Goal: Information Seeking & Learning: Learn about a topic

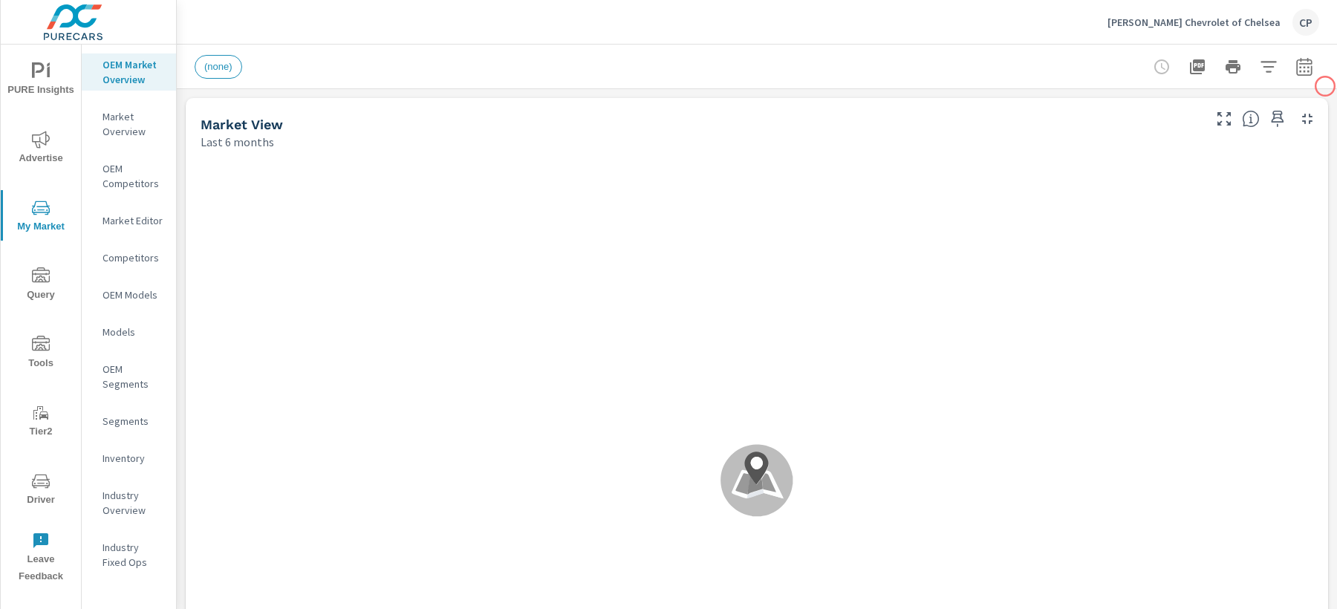
click at [1300, 64] on icon "button" at bounding box center [1304, 67] width 18 height 18
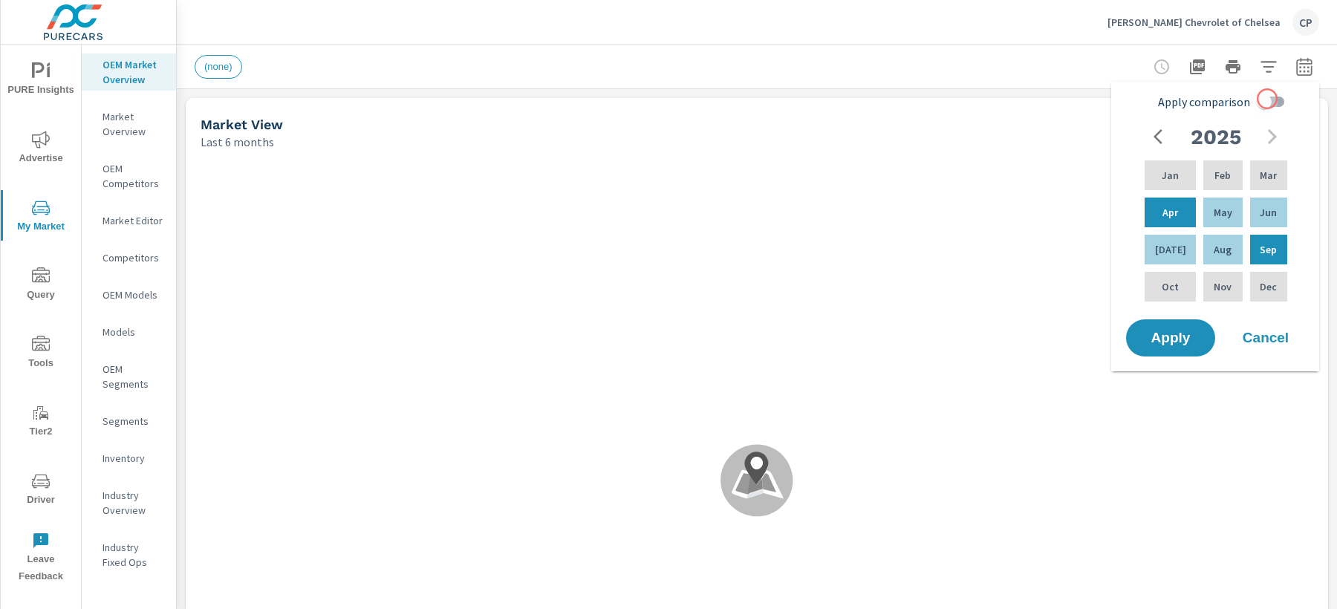
click at [1267, 99] on input "Apply comparison" at bounding box center [1264, 102] width 85 height 28
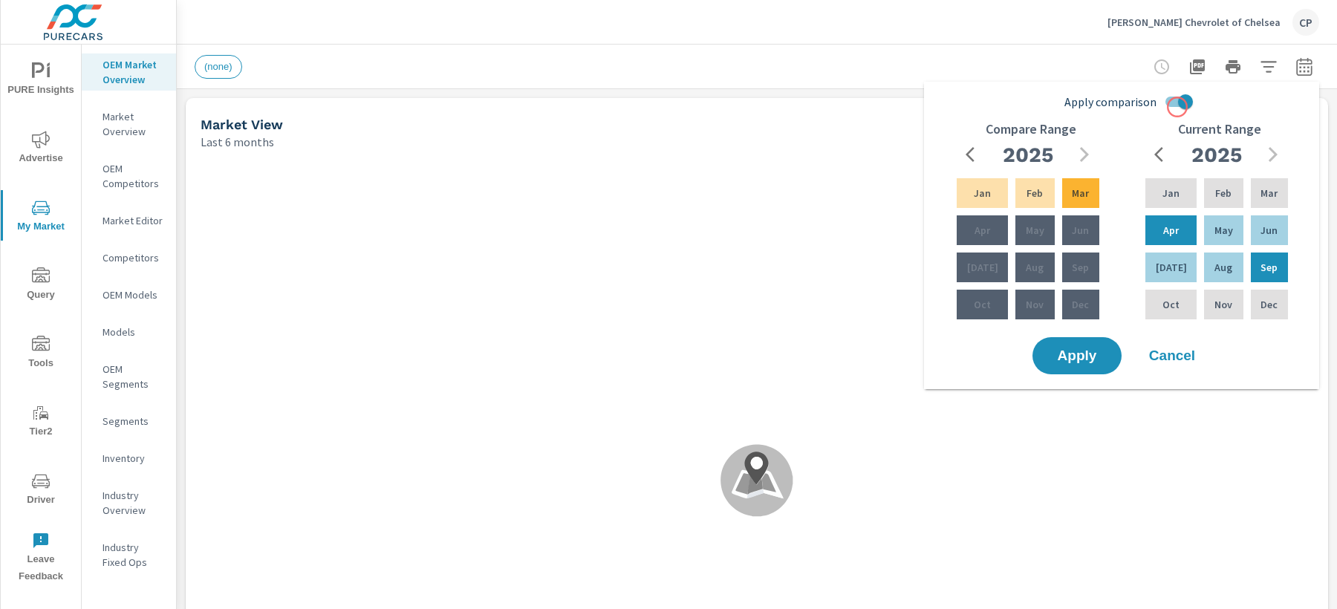
click at [1176, 98] on input "Apply comparison" at bounding box center [1185, 102] width 85 height 28
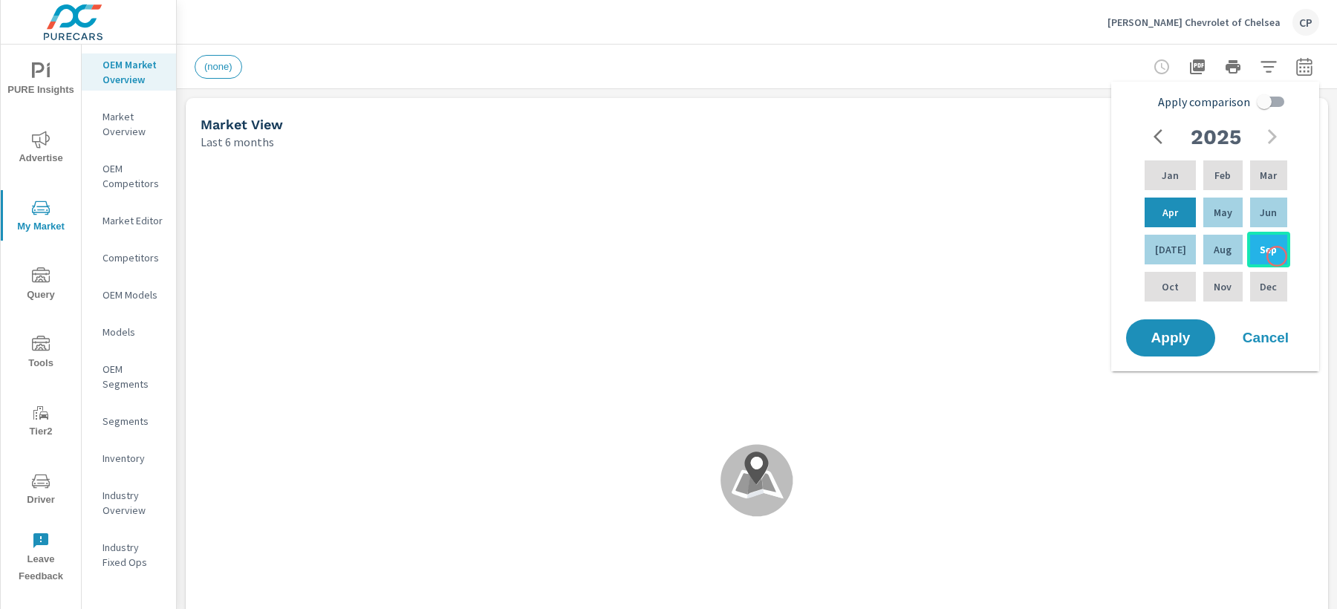
click at [1277, 256] on div "Sep" at bounding box center [1268, 250] width 43 height 36
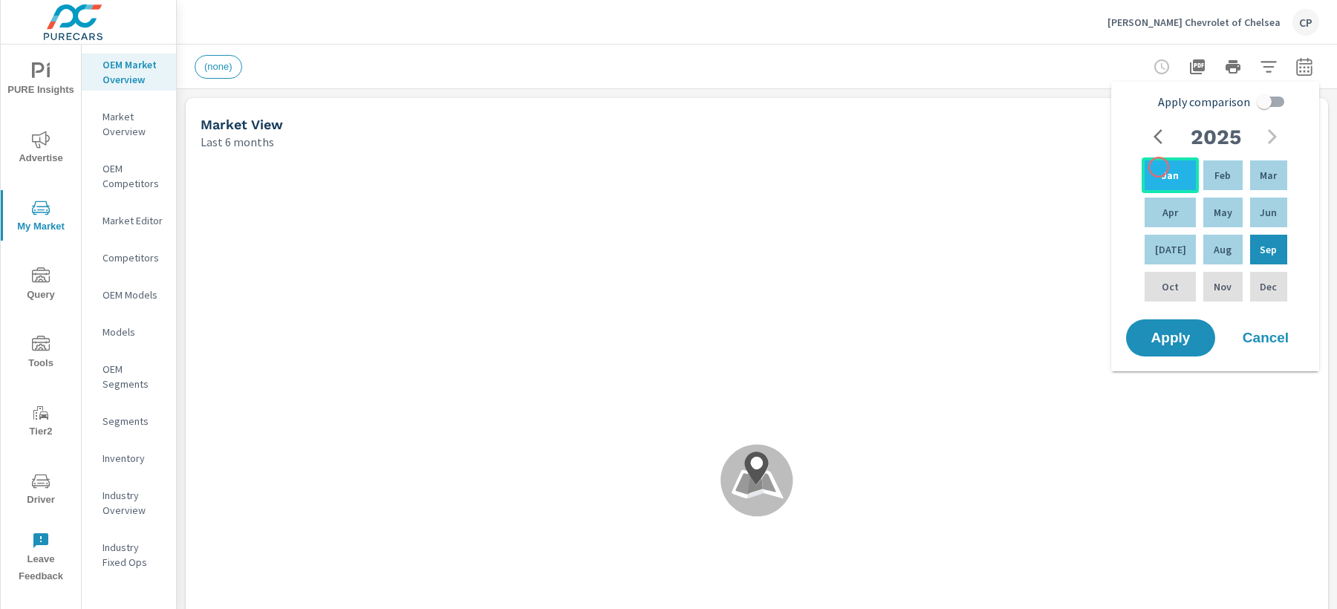
click at [1162, 168] on p "Jan" at bounding box center [1170, 175] width 17 height 15
click at [1257, 102] on input "Apply comparison" at bounding box center [1264, 102] width 85 height 28
checkbox input "true"
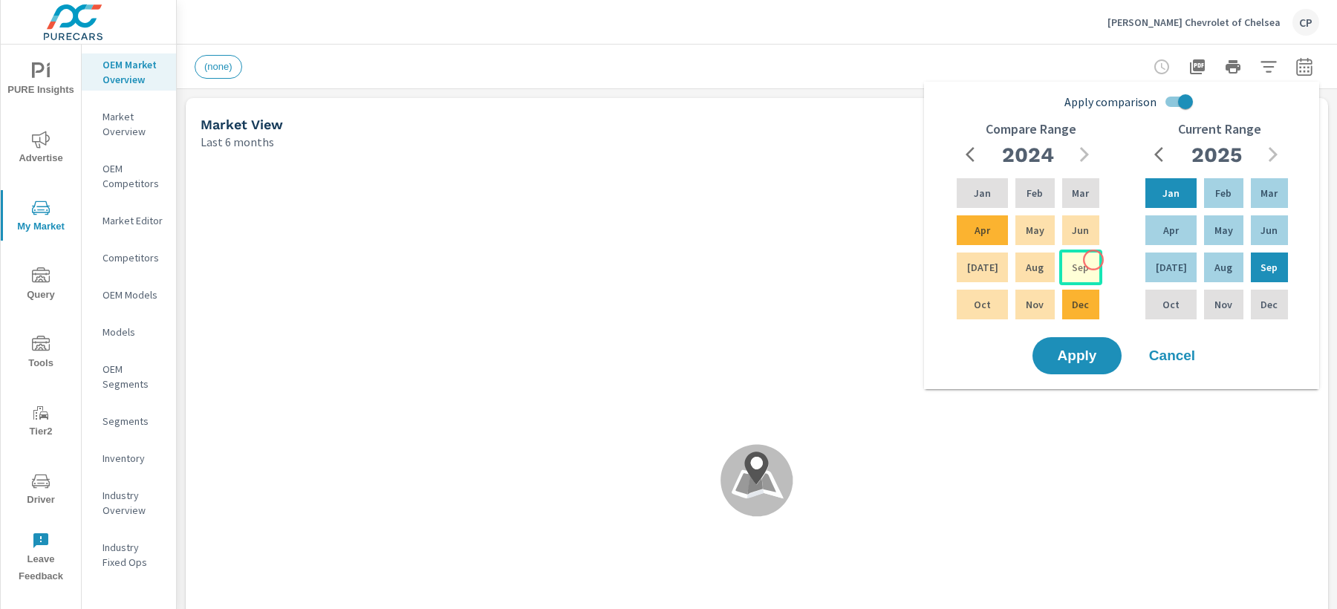
click at [1092, 261] on div "Sep" at bounding box center [1080, 268] width 43 height 36
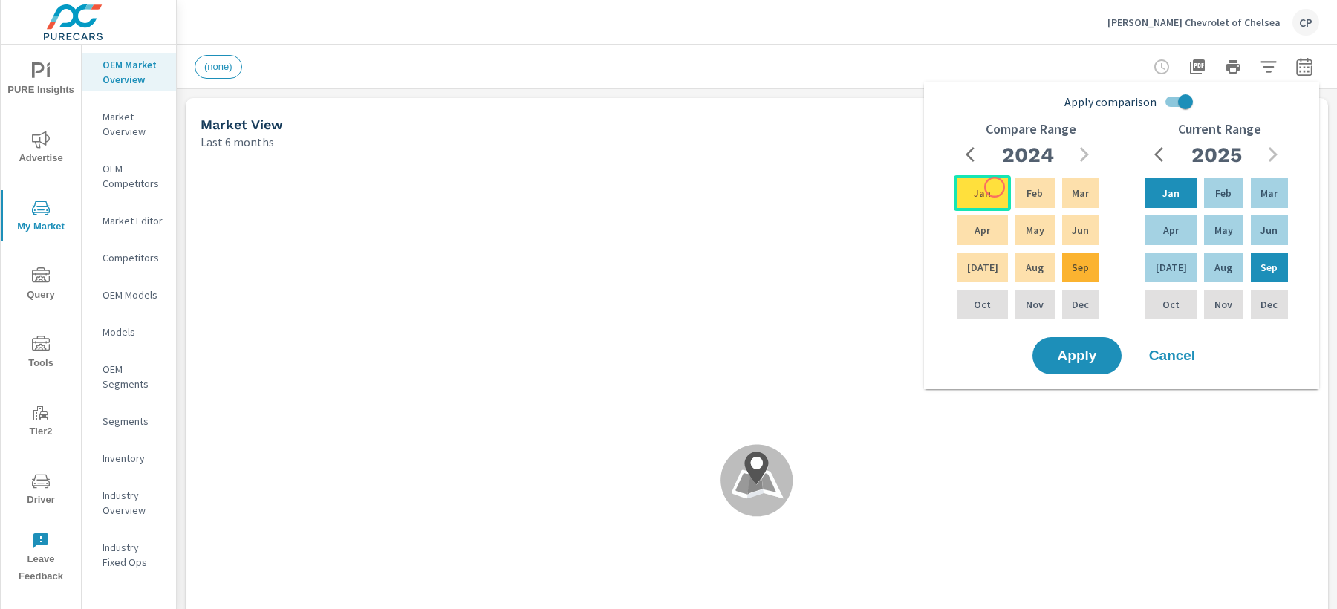
click at [987, 183] on div "Jan" at bounding box center [982, 193] width 57 height 36
click at [1081, 368] on button "Apply" at bounding box center [1077, 355] width 92 height 39
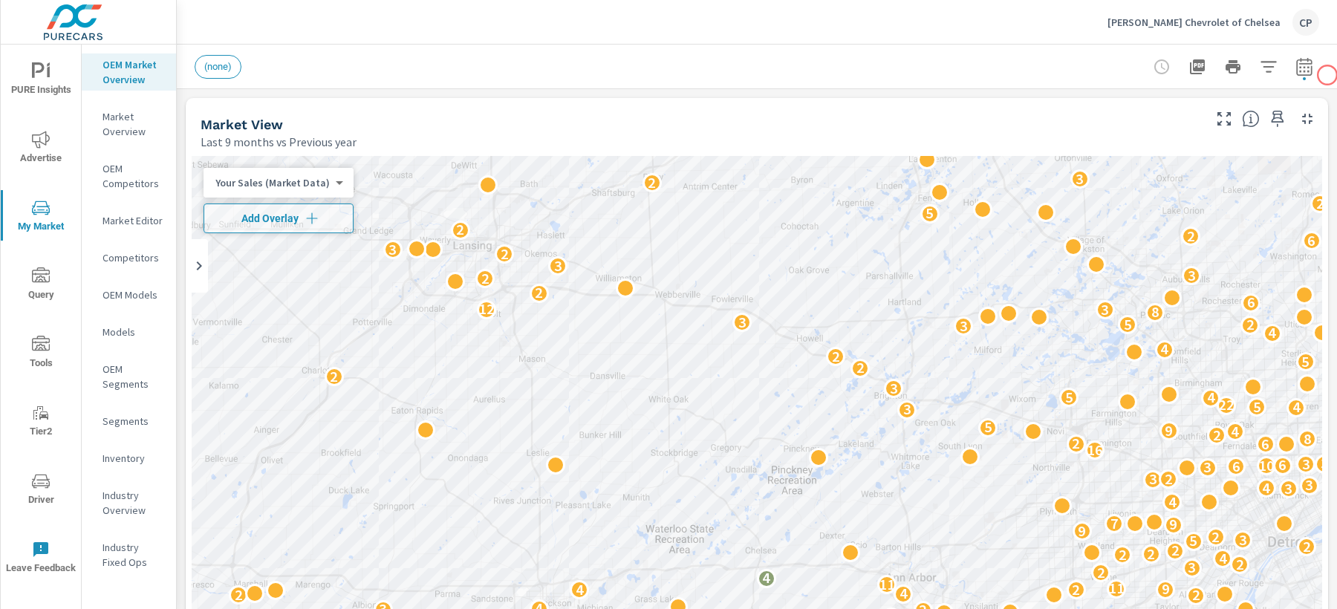
click at [1318, 74] on div at bounding box center [1233, 67] width 172 height 30
click at [1308, 74] on icon "button" at bounding box center [1304, 67] width 18 height 18
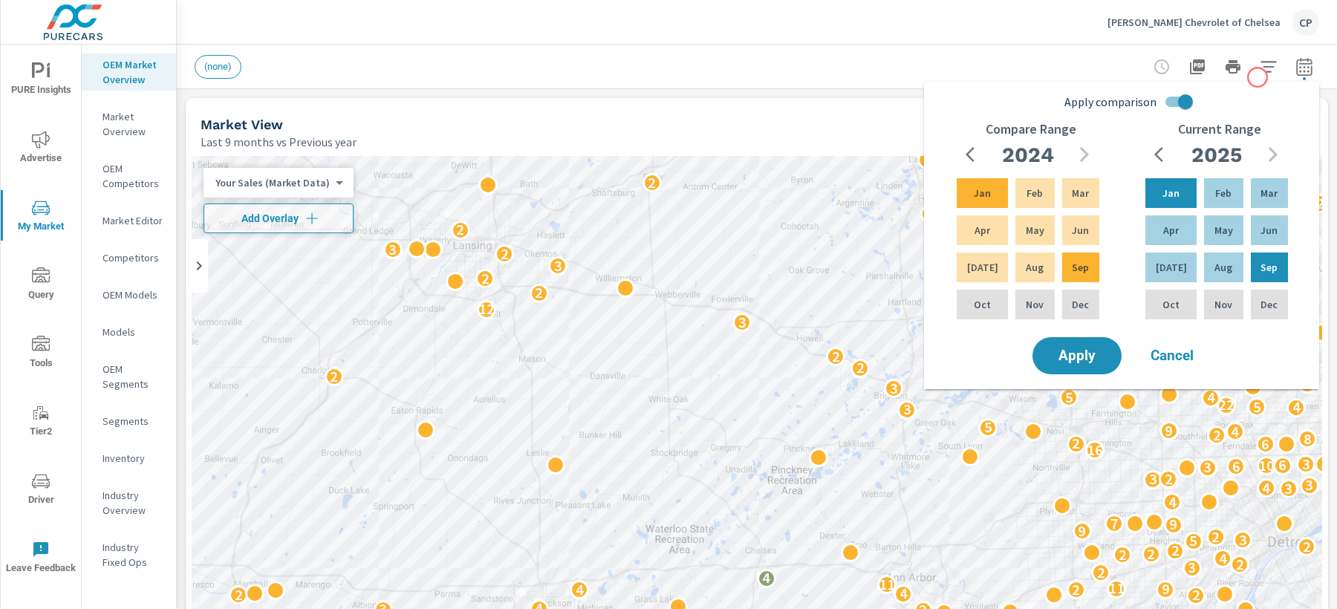
click at [1287, 64] on div at bounding box center [1233, 67] width 172 height 30
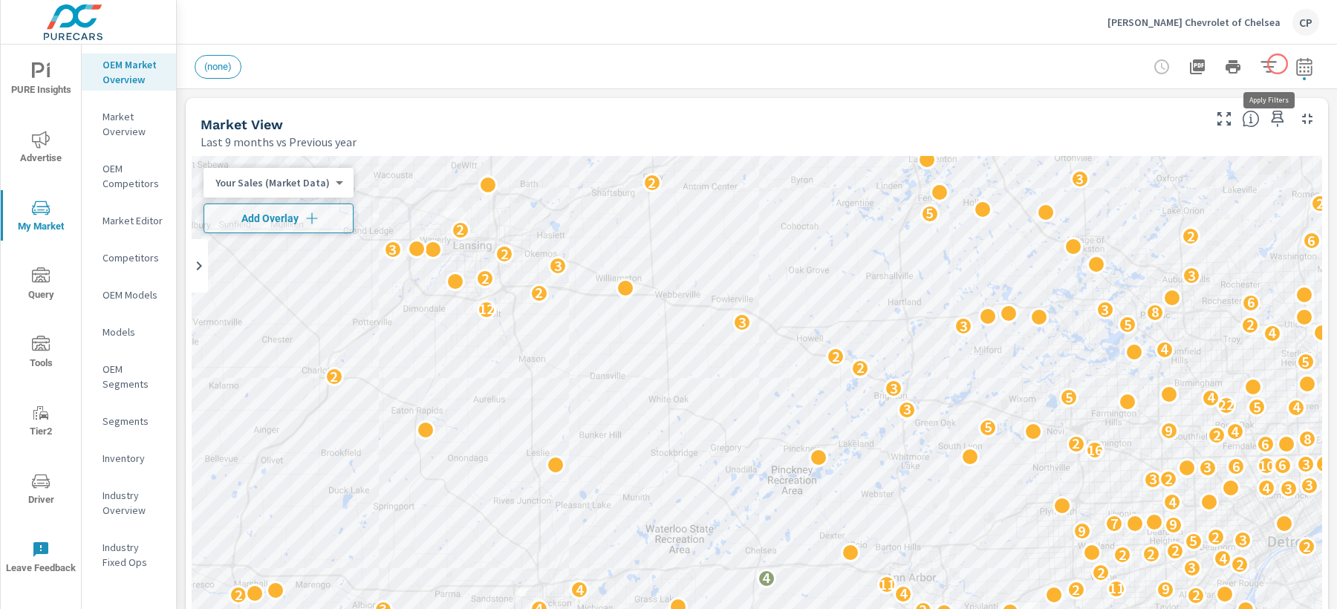
click at [1274, 64] on icon "button" at bounding box center [1269, 67] width 18 height 18
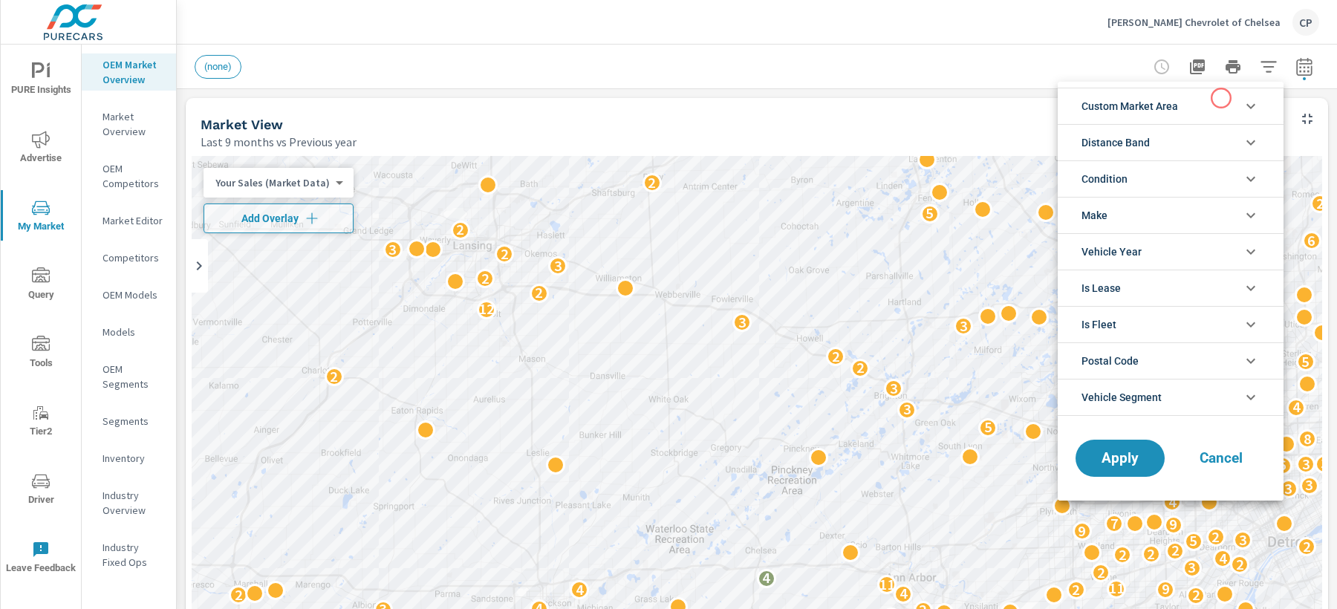
click at [1221, 98] on li "Custom Market Area" at bounding box center [1171, 106] width 226 height 36
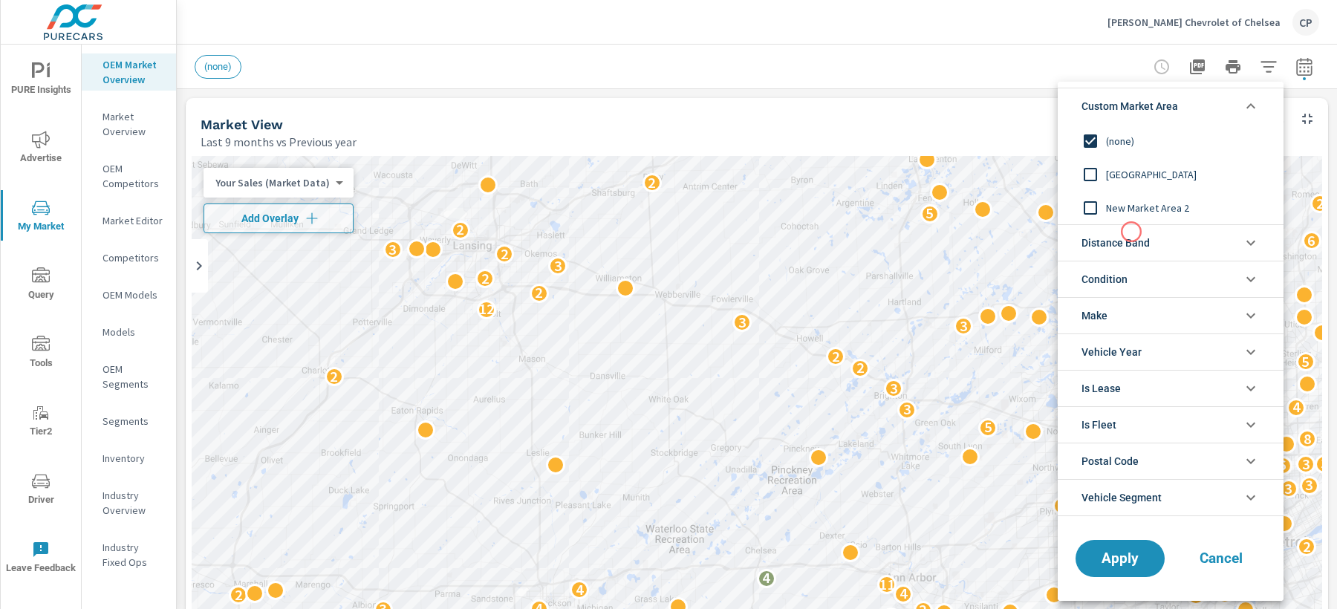
click at [1131, 232] on span "Distance Band" at bounding box center [1115, 243] width 68 height 36
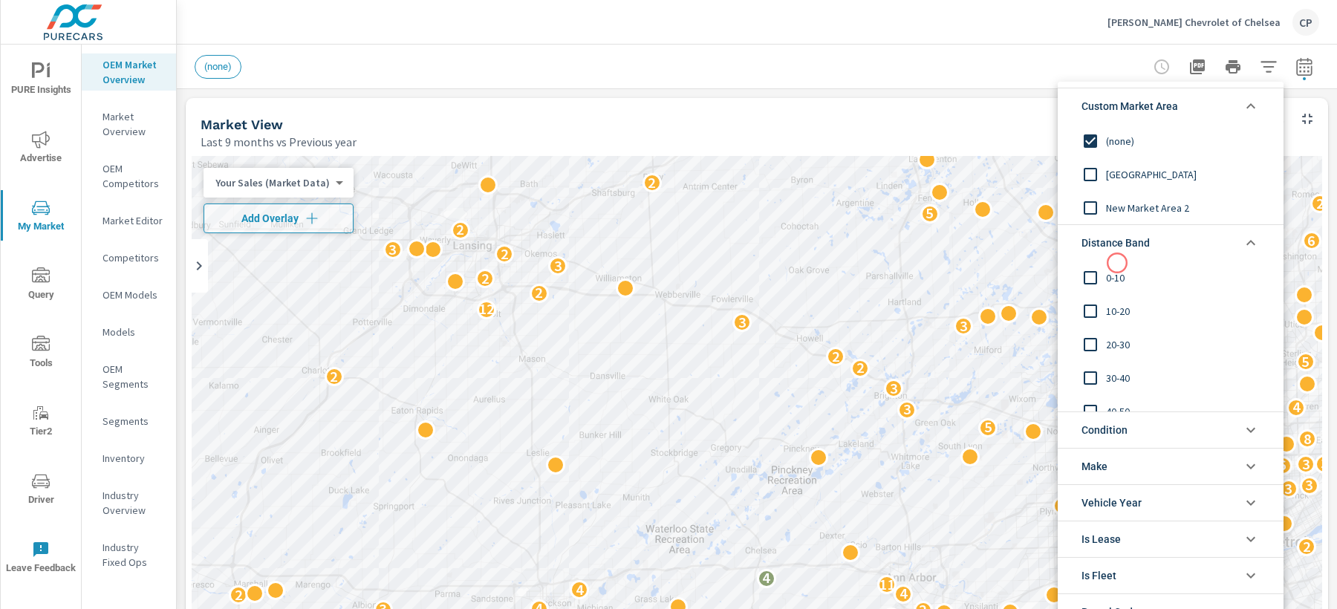
click at [1116, 264] on div "0-10" at bounding box center [1169, 277] width 223 height 33
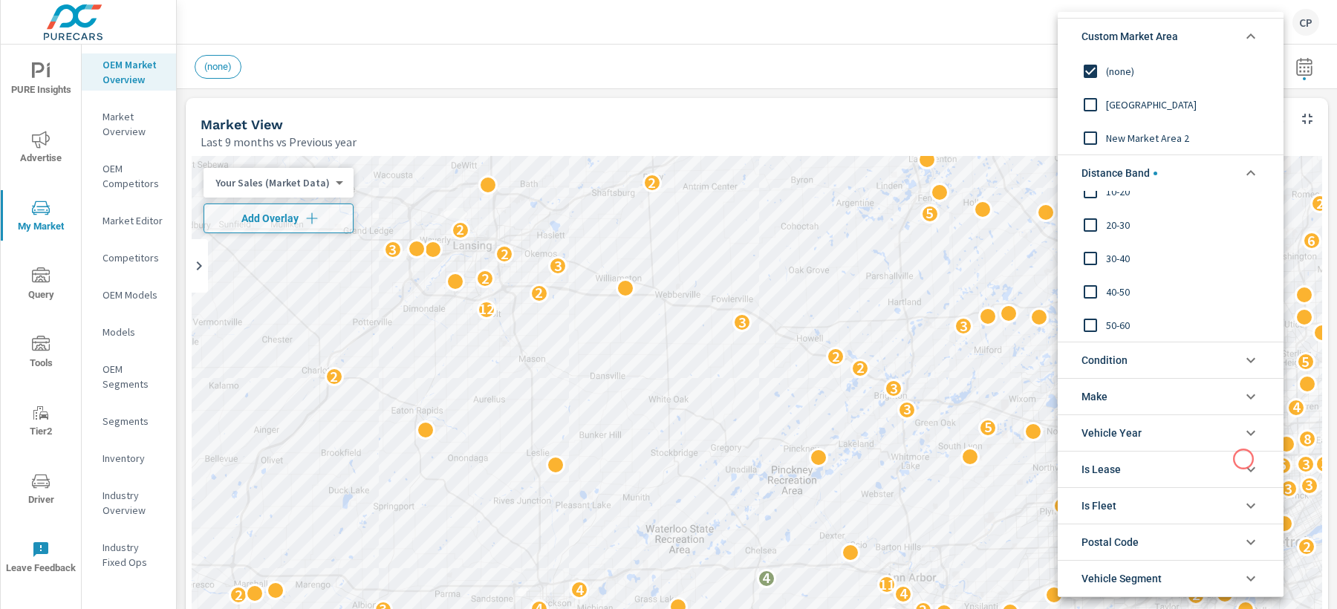
scroll to position [81, 0]
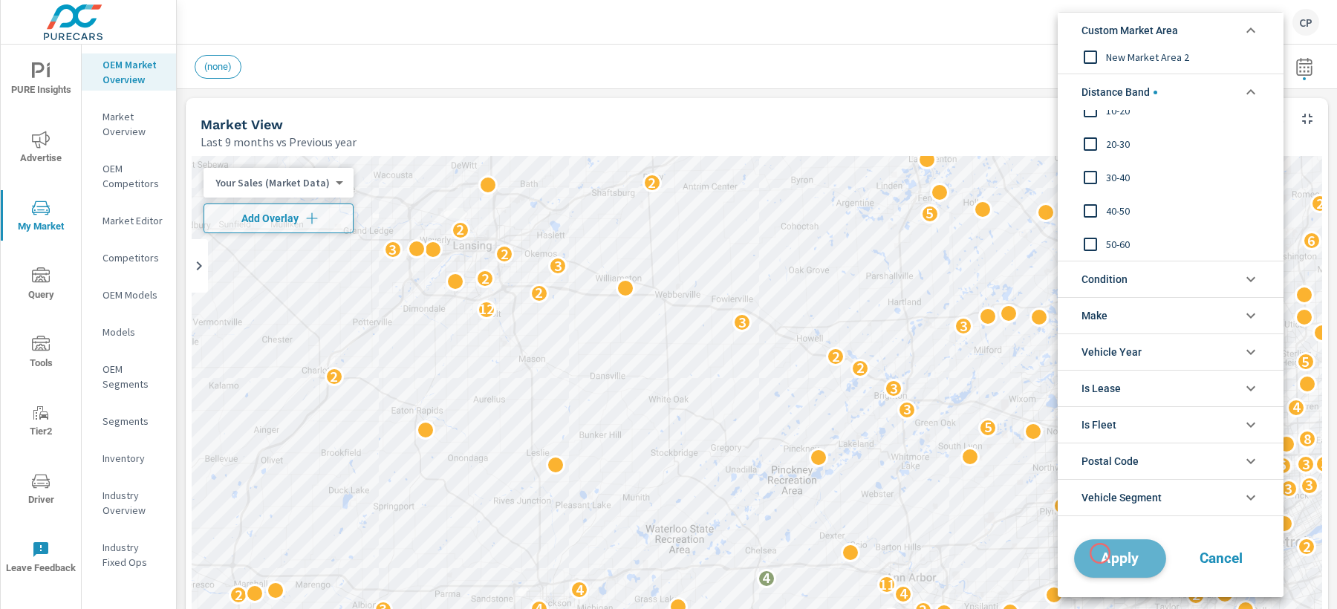
click at [1100, 553] on span "Apply" at bounding box center [1120, 558] width 61 height 14
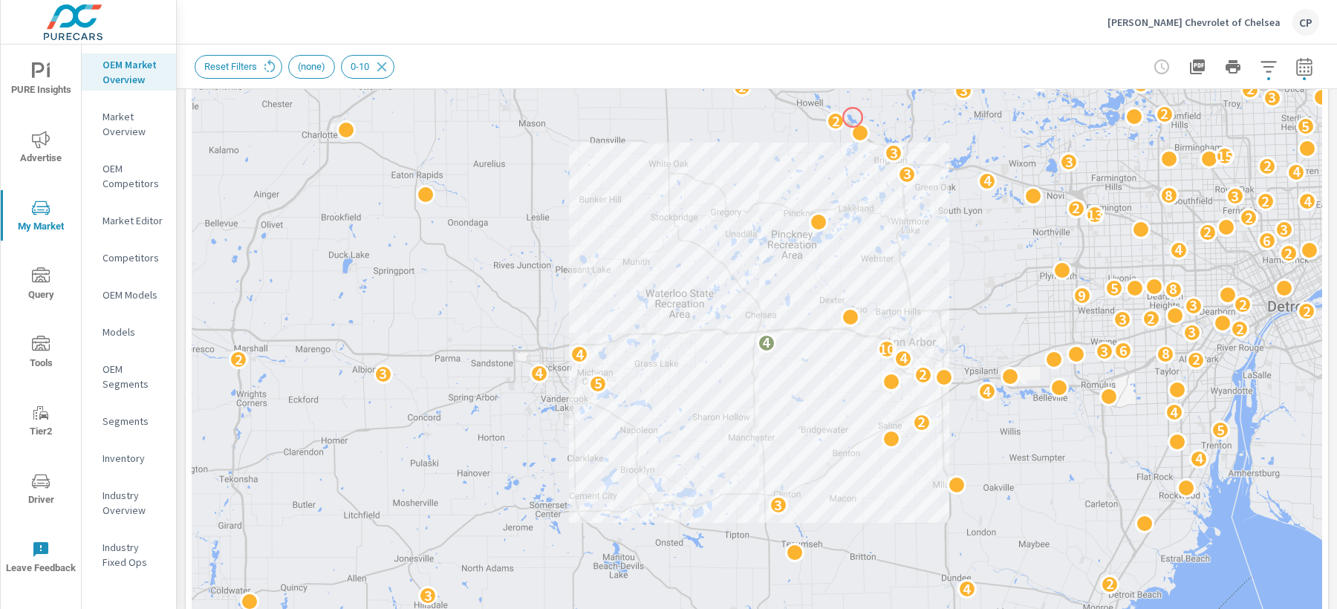
scroll to position [353, 0]
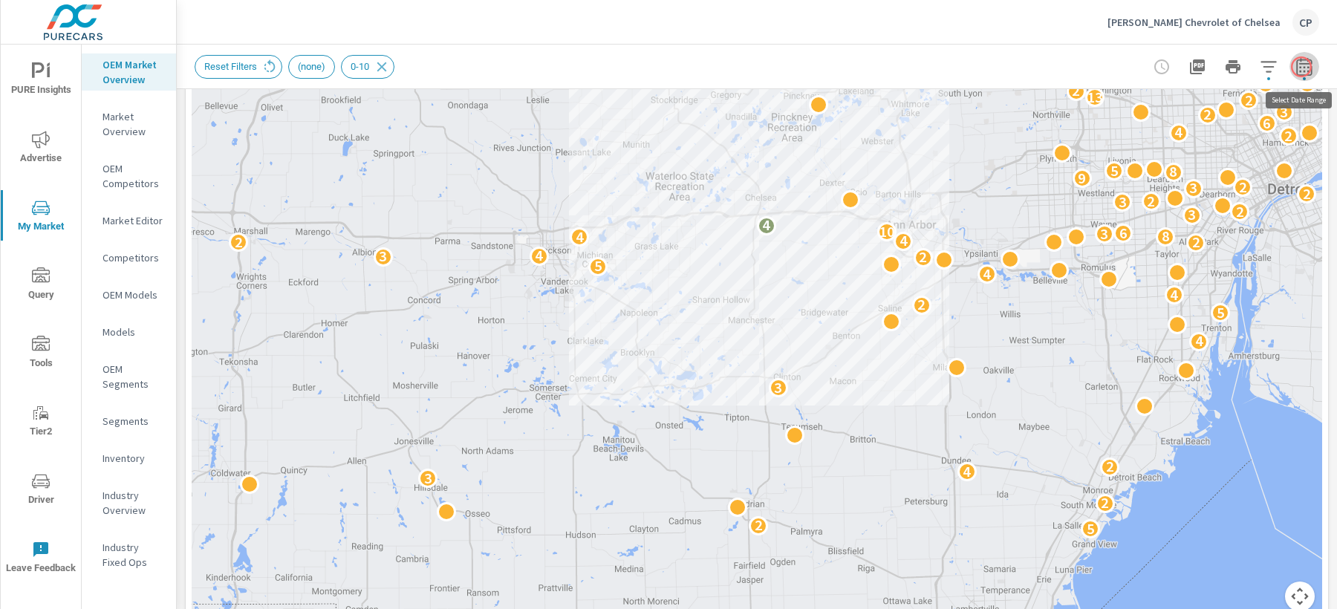
click at [1301, 67] on icon "button" at bounding box center [1304, 67] width 18 height 18
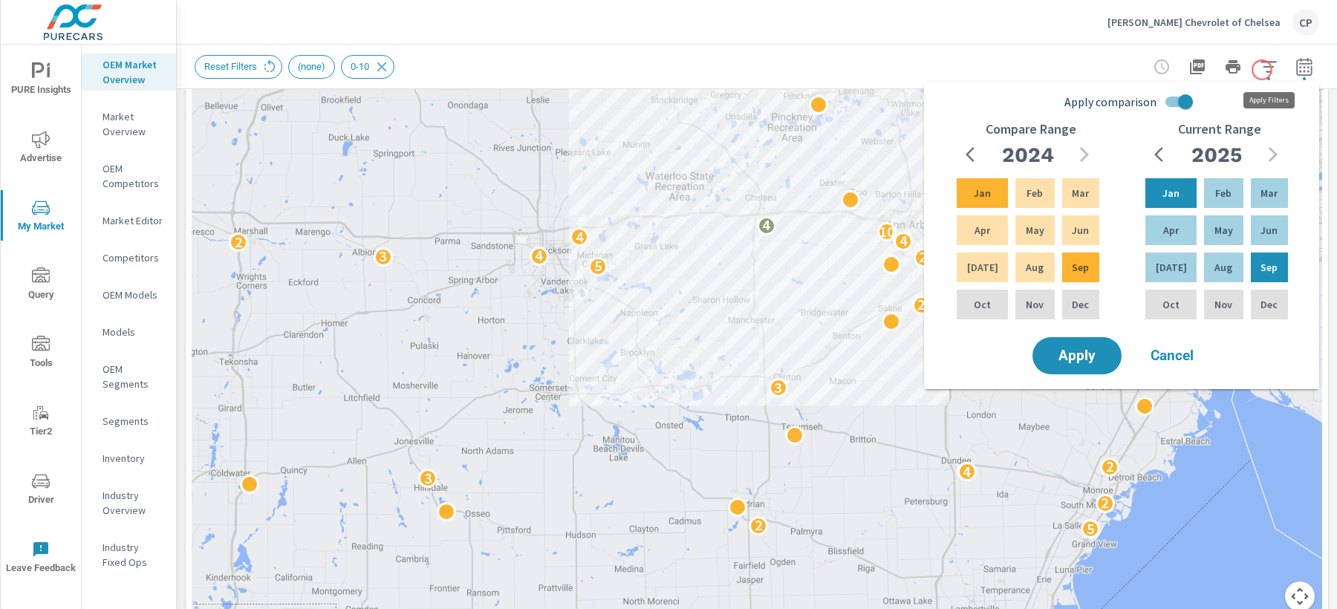
click at [1262, 69] on icon "button" at bounding box center [1269, 67] width 18 height 18
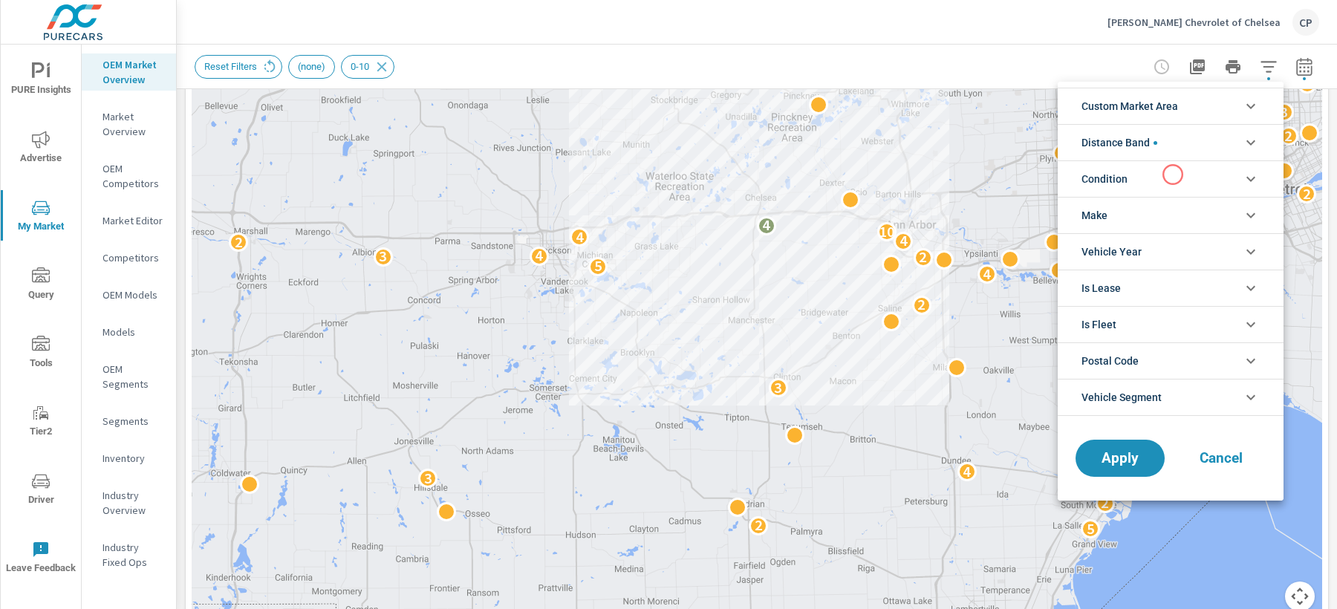
click at [1173, 175] on li "Condition" at bounding box center [1171, 178] width 226 height 36
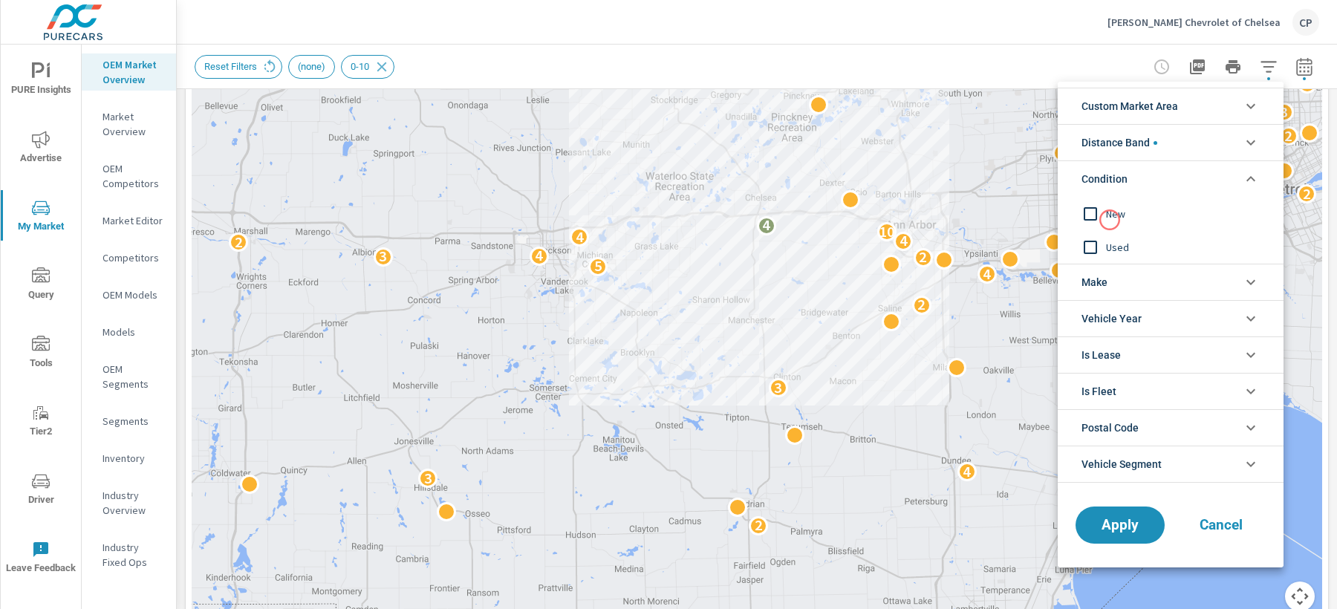
click at [1108, 221] on div "New" at bounding box center [1169, 213] width 223 height 33
click at [1112, 524] on span "Apply" at bounding box center [1120, 525] width 61 height 14
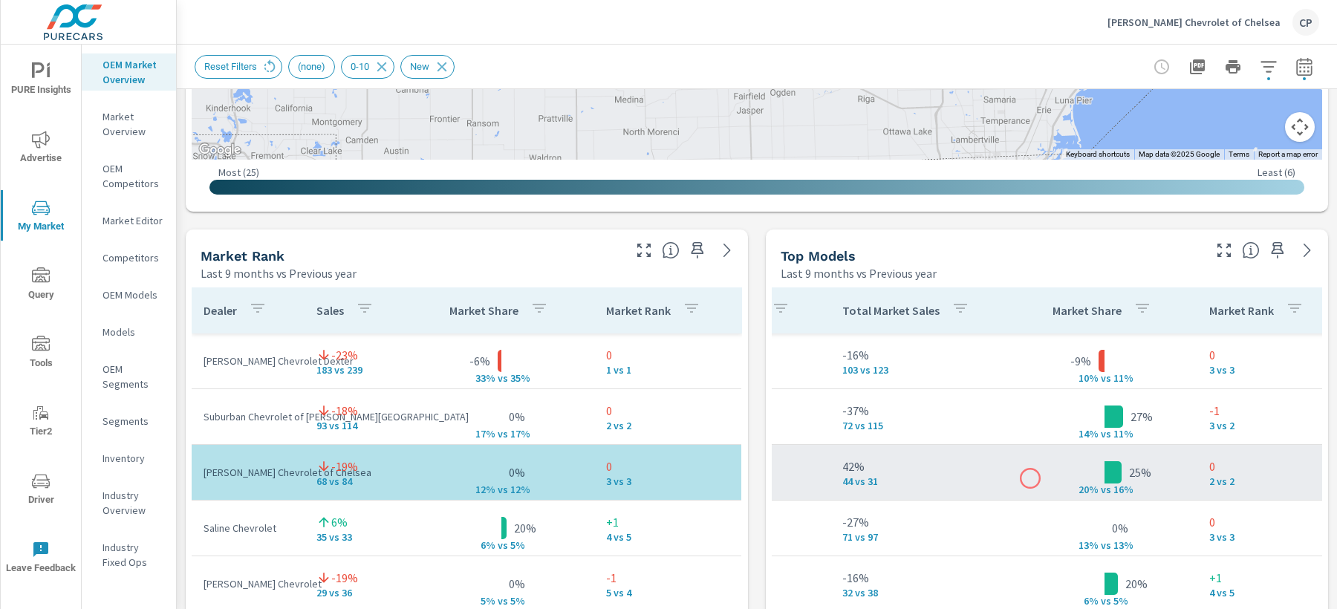
scroll to position [0, 550]
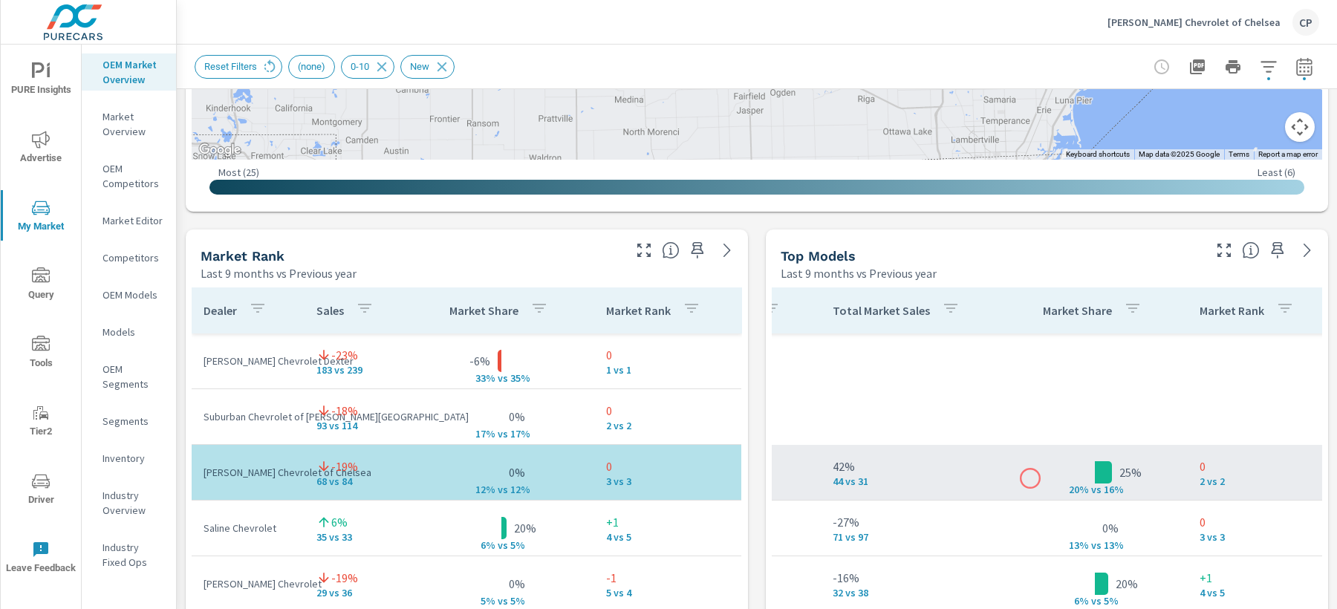
scroll to position [420, 550]
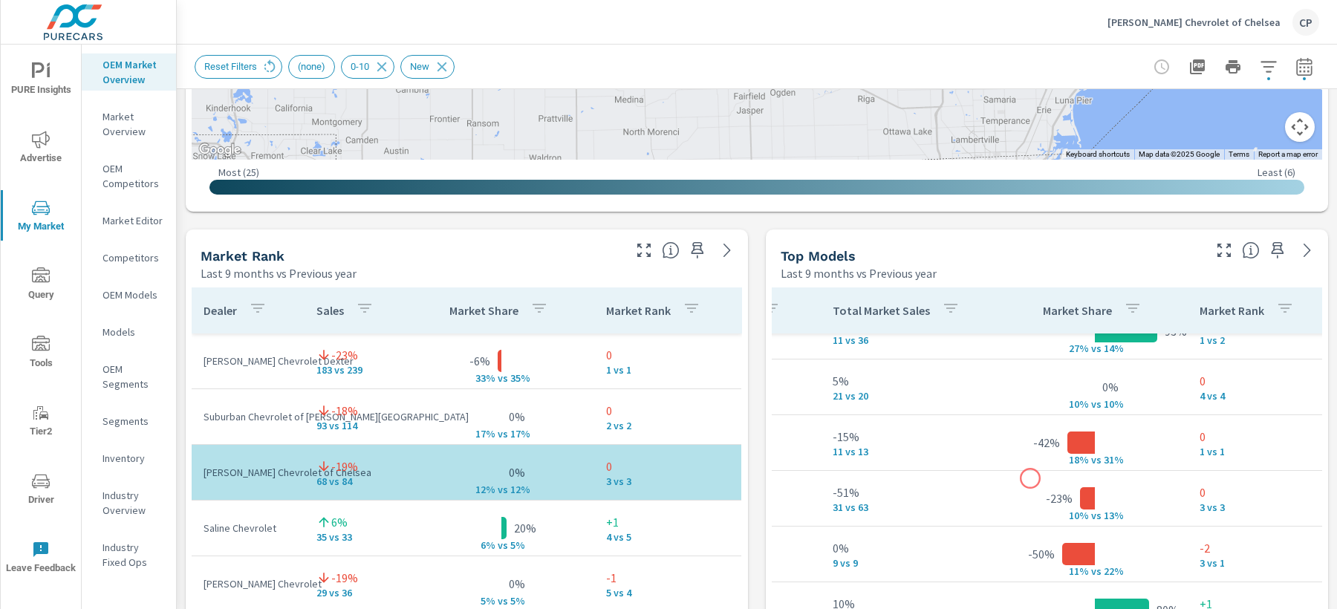
scroll to position [0, 550]
